Goal: Check status: Check status

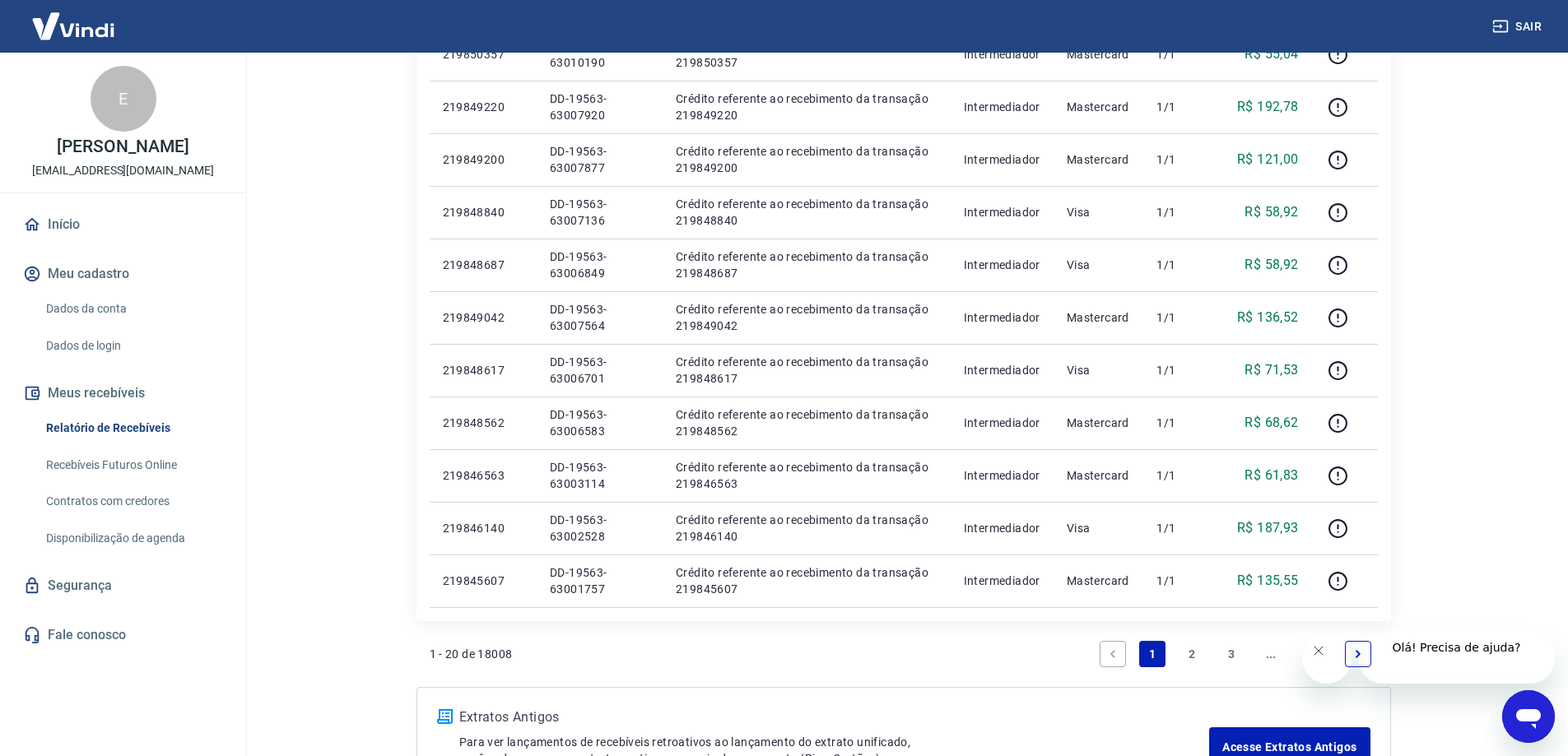
scroll to position [967, 0]
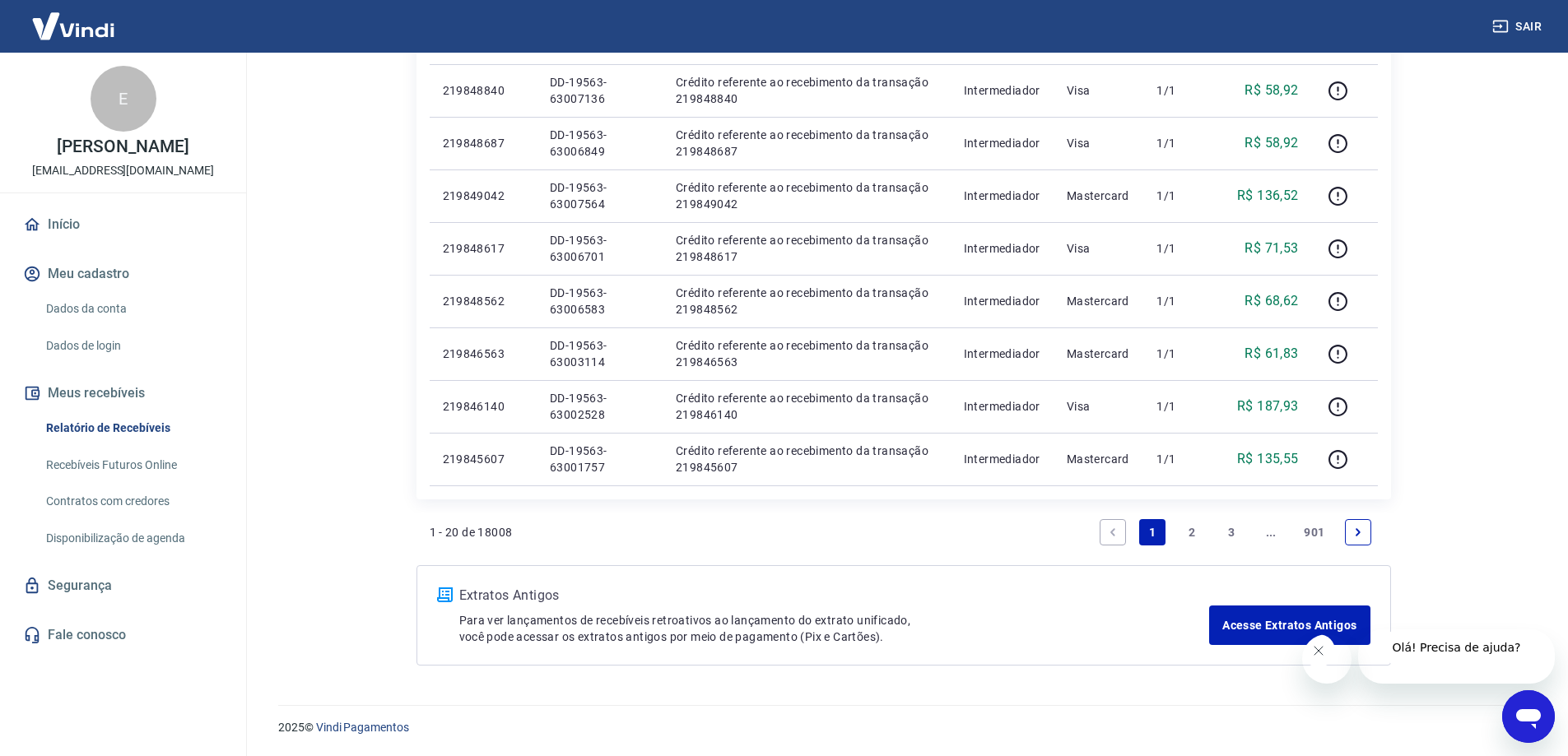
click at [1202, 530] on link "2" at bounding box center [1192, 532] width 26 height 26
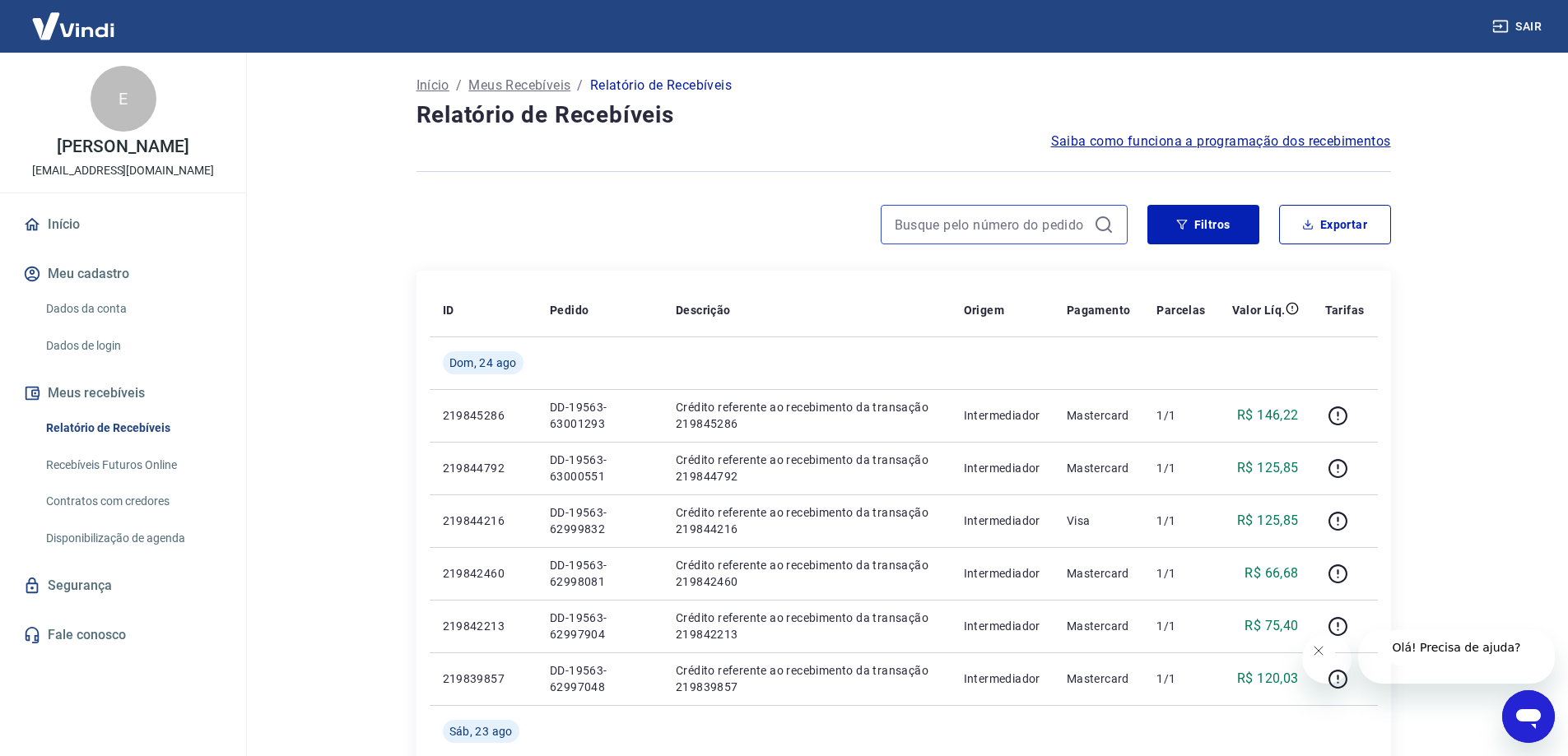
click at [1023, 237] on input at bounding box center [991, 224] width 192 height 24
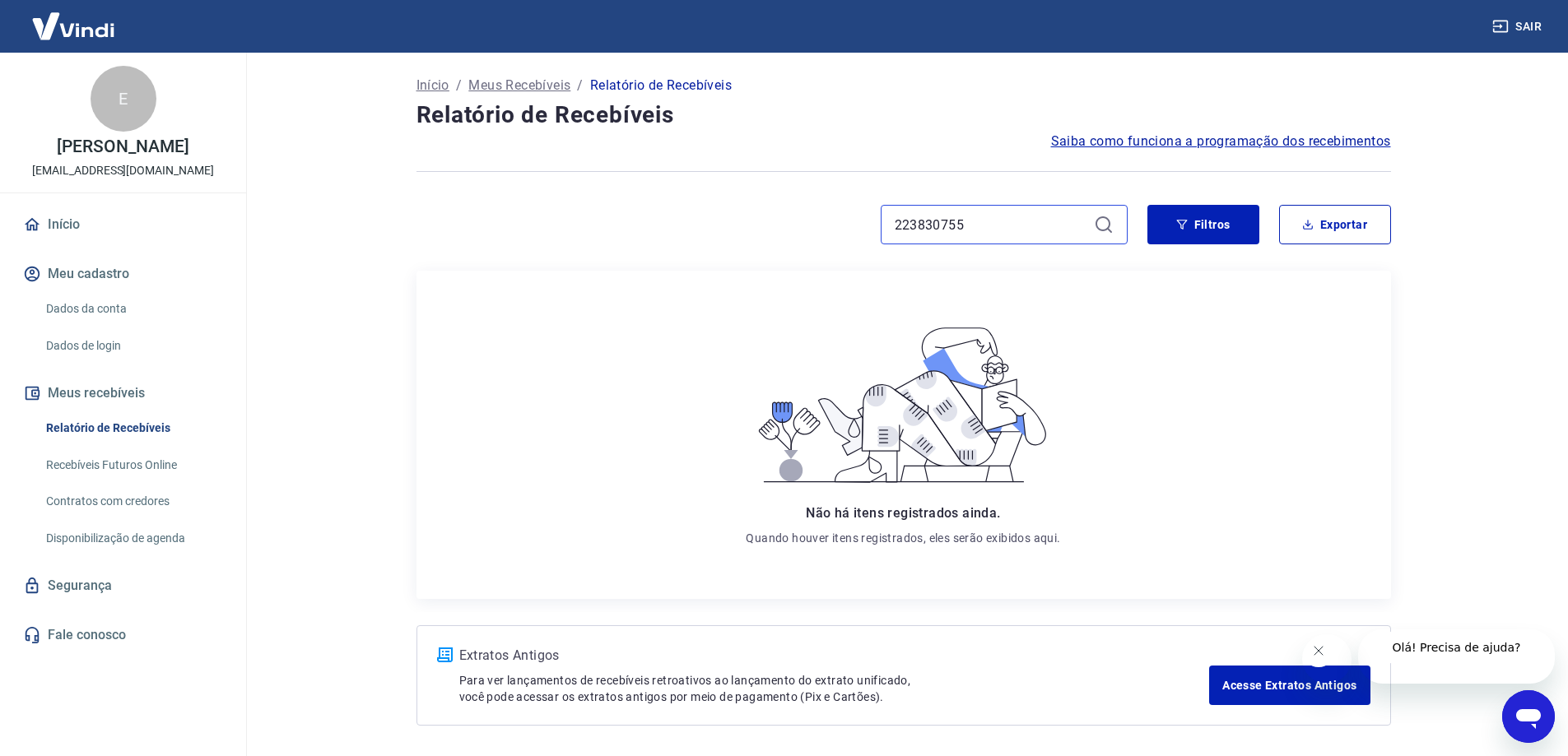
type input "223830755"
drag, startPoint x: 3042, startPoint y: 1432, endPoint x: 1539, endPoint y: 740, distance: 1654.7
click at [1530, 715] on icon "Abrir janela de mensagens" at bounding box center [1528, 719] width 24 height 20
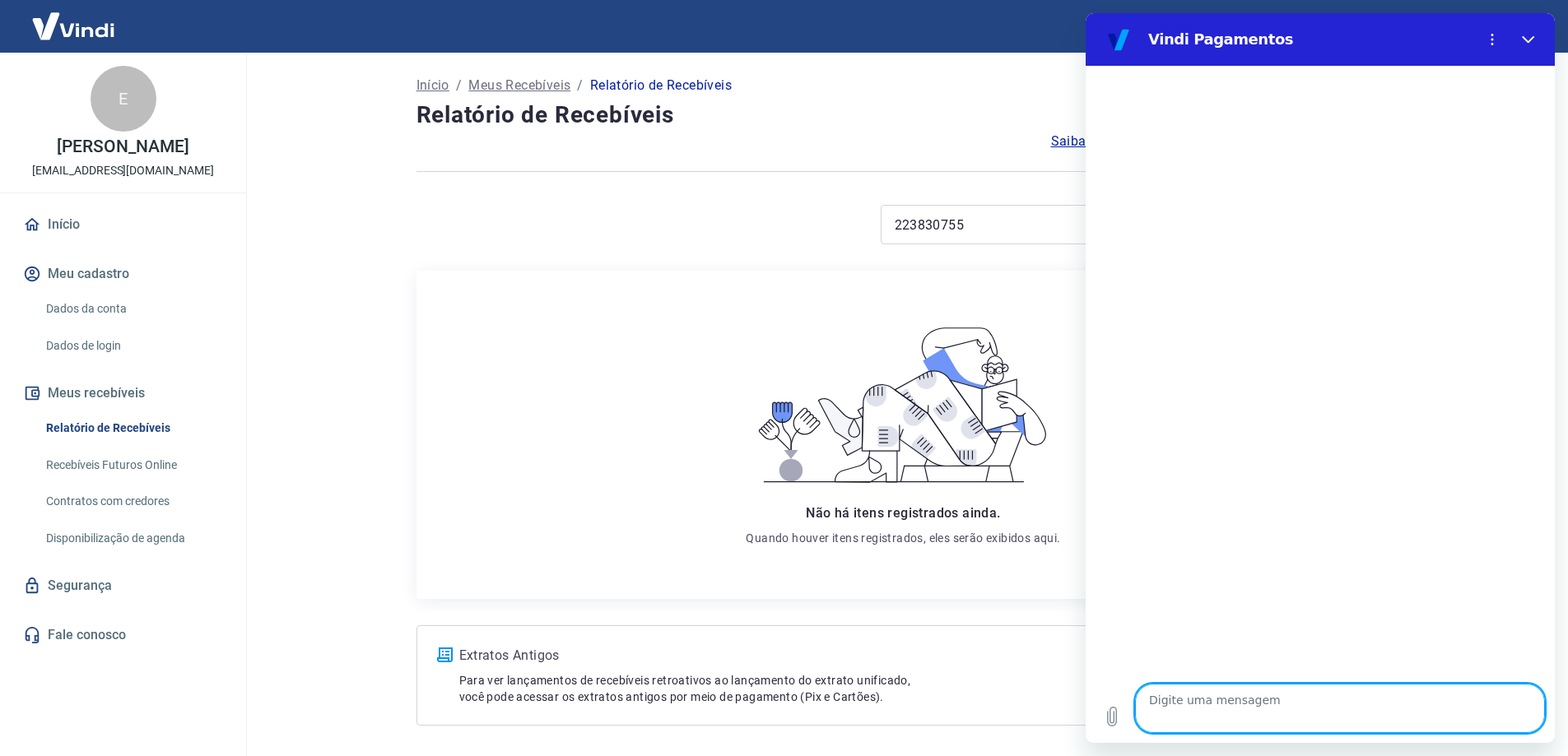
type textarea "x"
type textarea "o"
type textarea "x"
type textarea "ol"
type textarea "x"
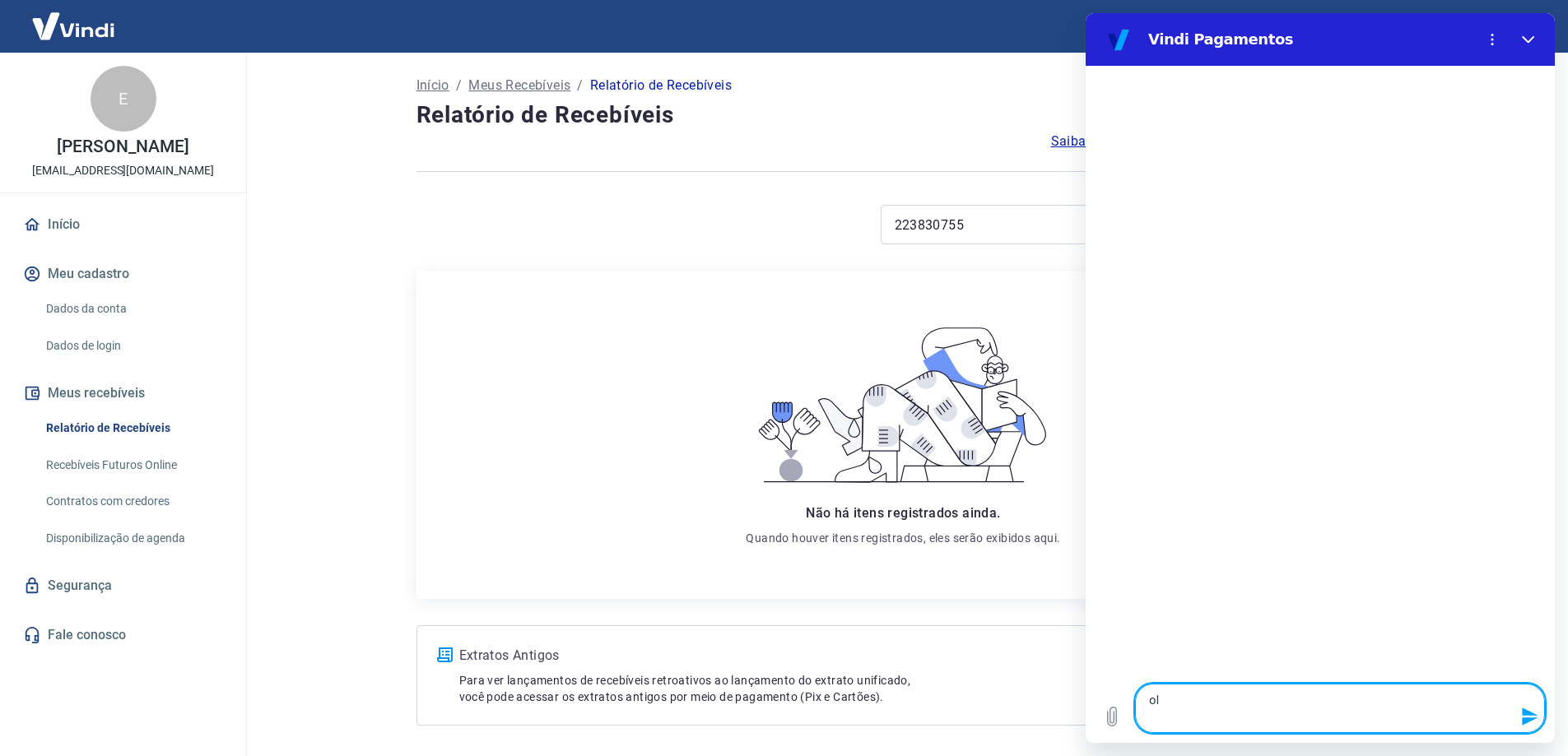
type textarea "ola"
type textarea "x"
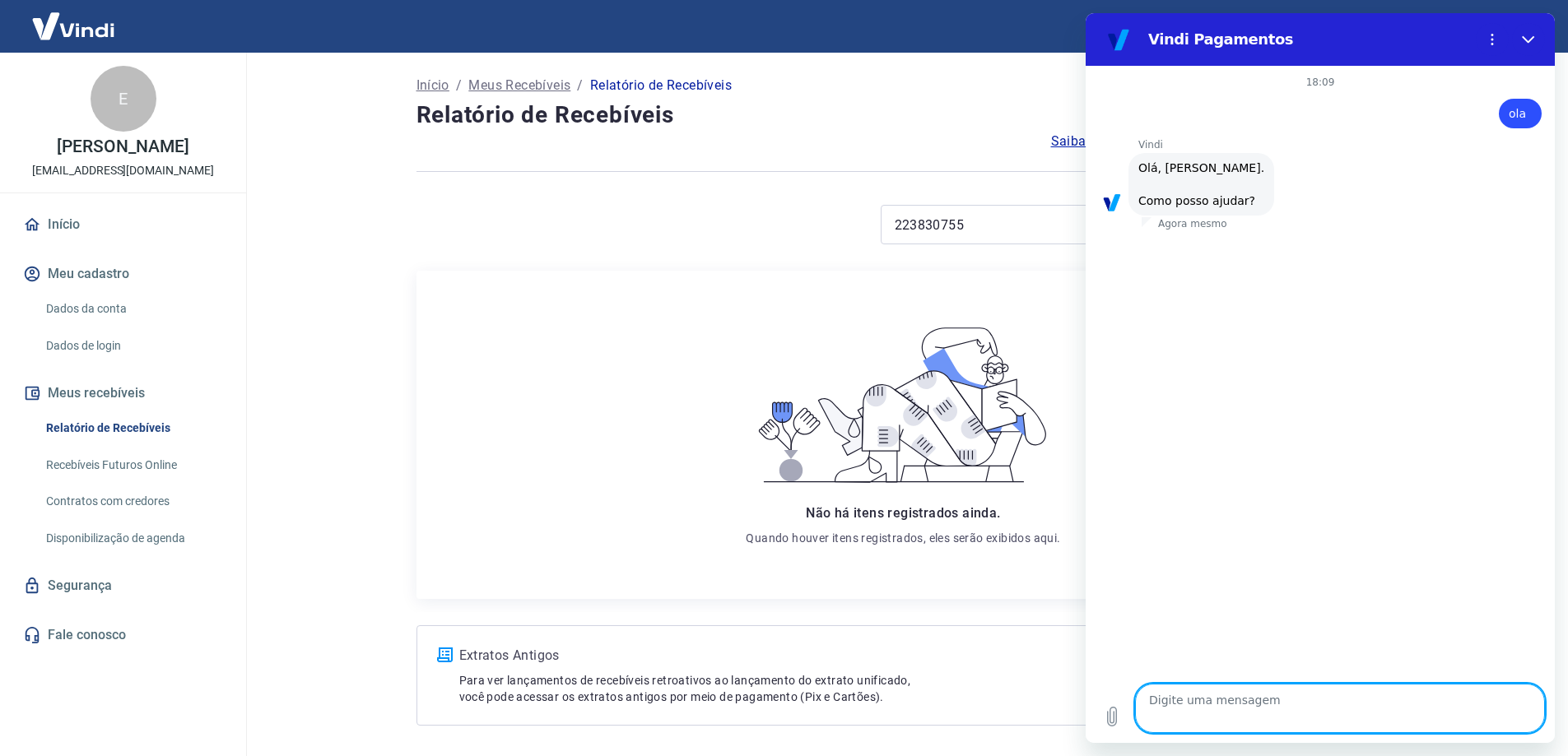
click at [260, 312] on main "Início / Meus Recebíveis / Relatório de Recebíveis Relatório de Recebíveis Saib…" at bounding box center [903, 404] width 1330 height 703
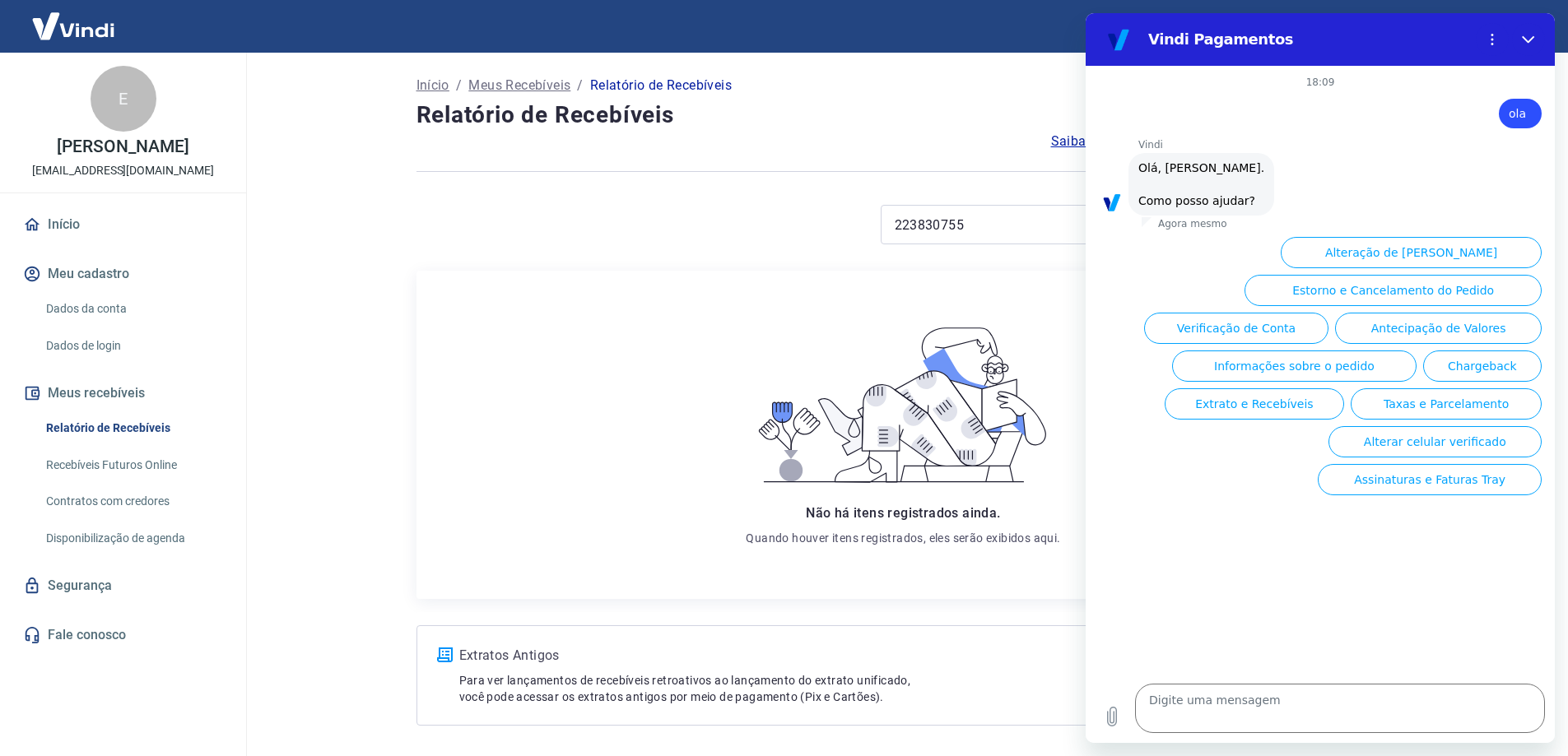
scroll to position [128, 0]
click at [1422, 305] on button "Estorno e Cancelamento do Pedido" at bounding box center [1393, 290] width 297 height 31
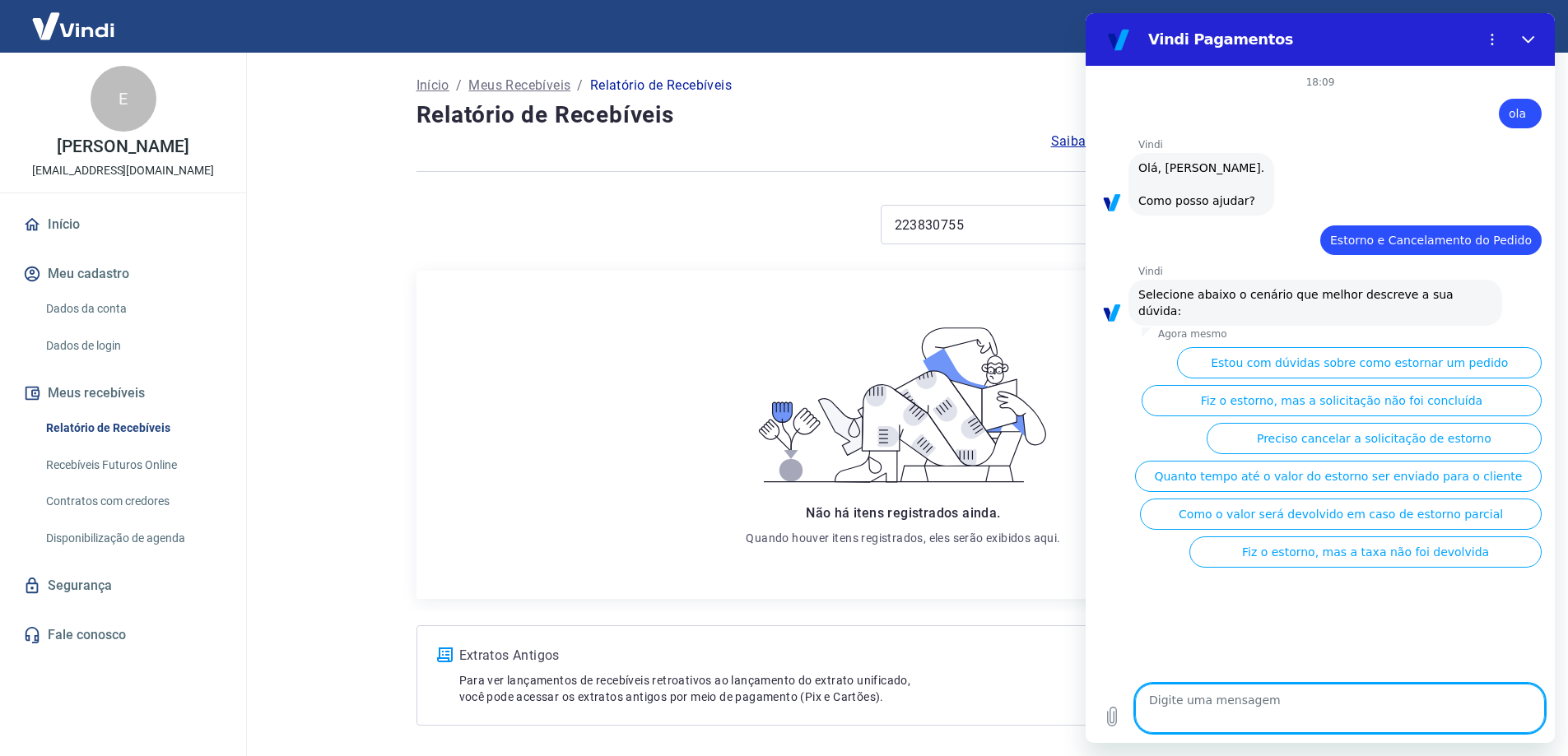
scroll to position [256, 0]
click at [1422, 488] on button "Quanto tempo até o valor do estorno ser enviado para o cliente" at bounding box center [1338, 477] width 406 height 31
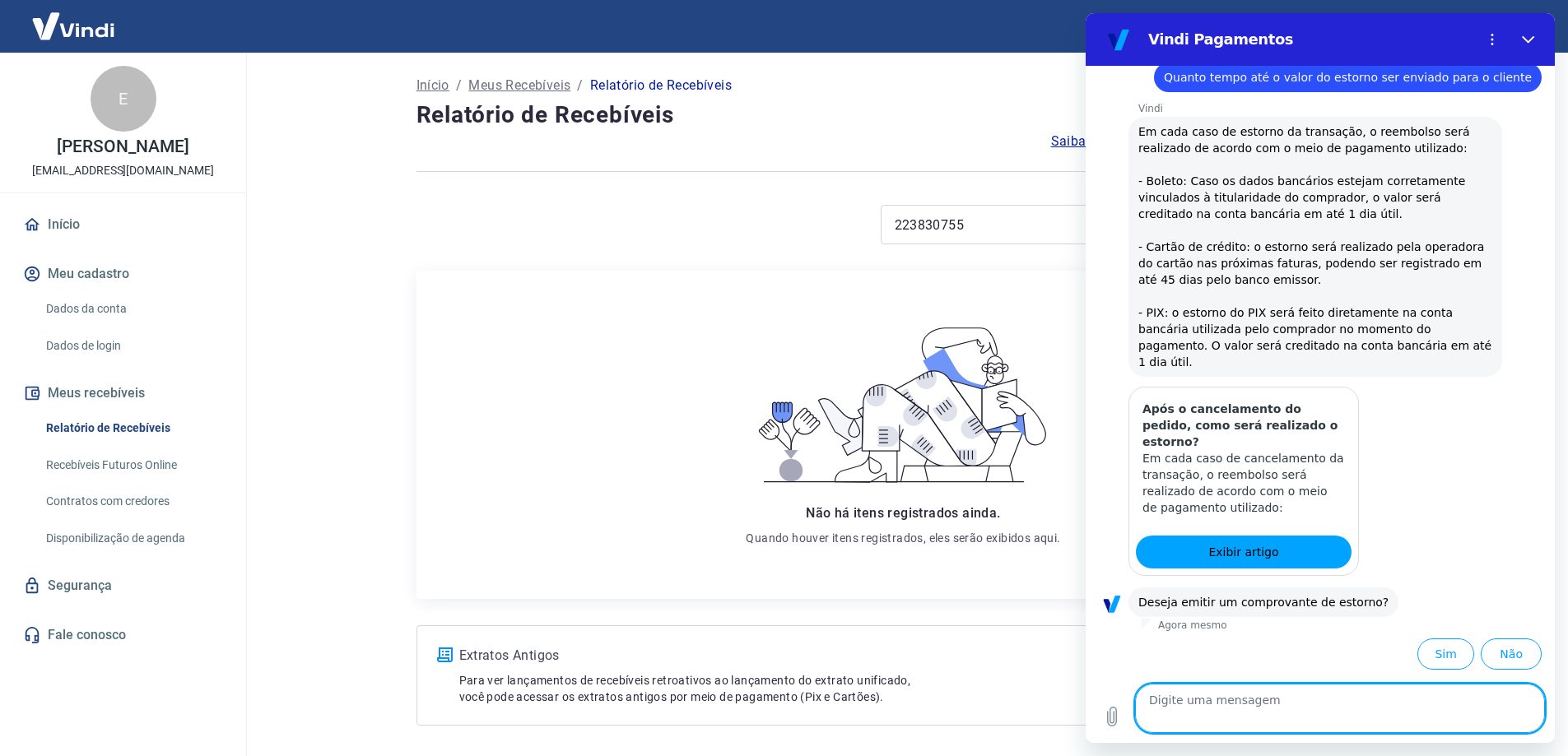
scroll to position [641, 0]
type textarea "x"
